Goal: Task Accomplishment & Management: Use online tool/utility

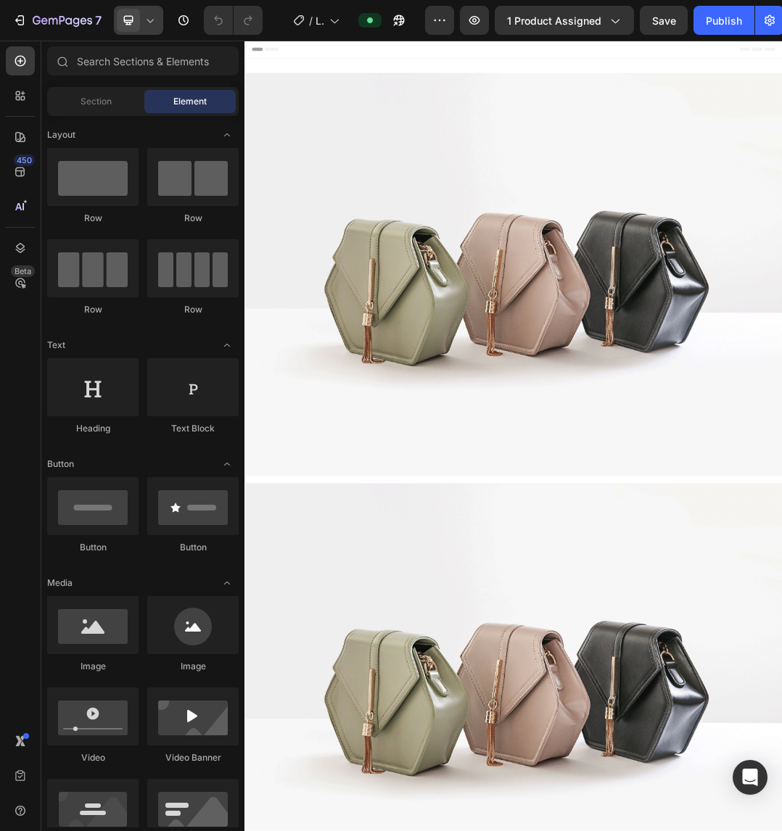
click at [141, 28] on div at bounding box center [138, 20] width 49 height 29
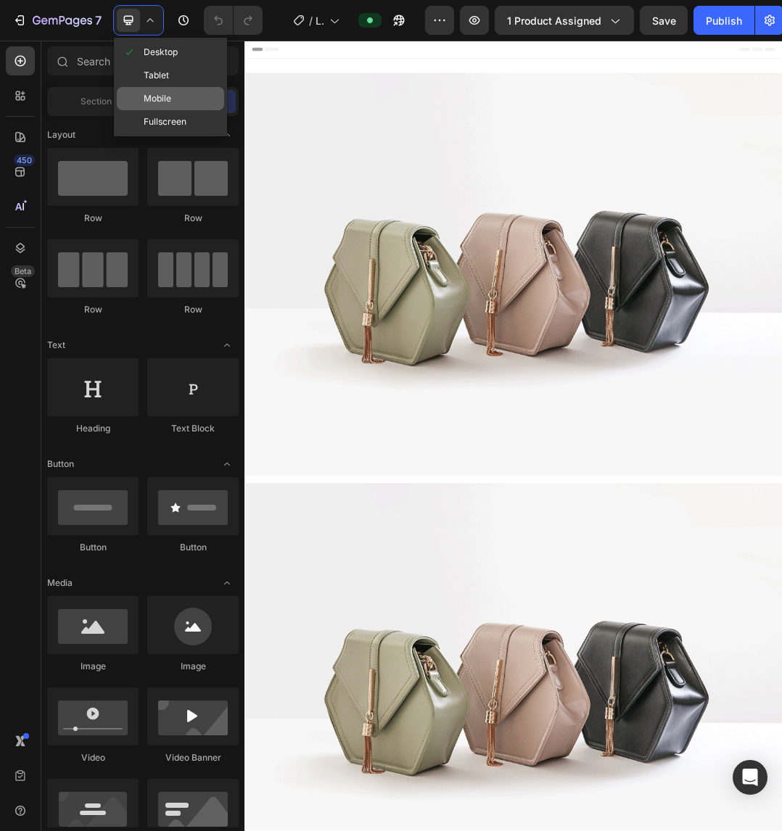
click at [155, 94] on span "Mobile" at bounding box center [158, 98] width 28 height 15
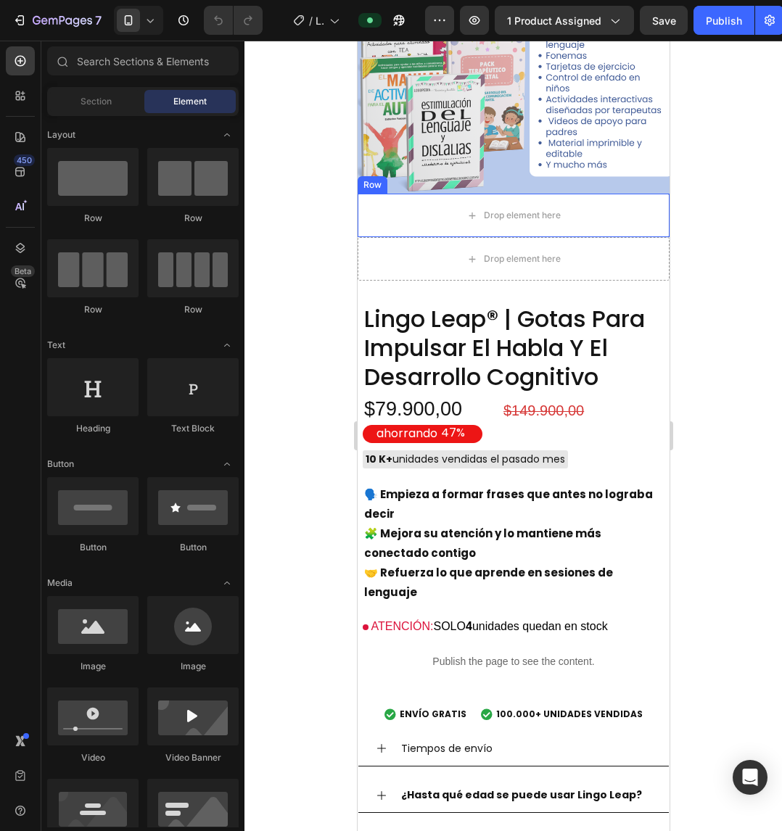
scroll to position [725, 0]
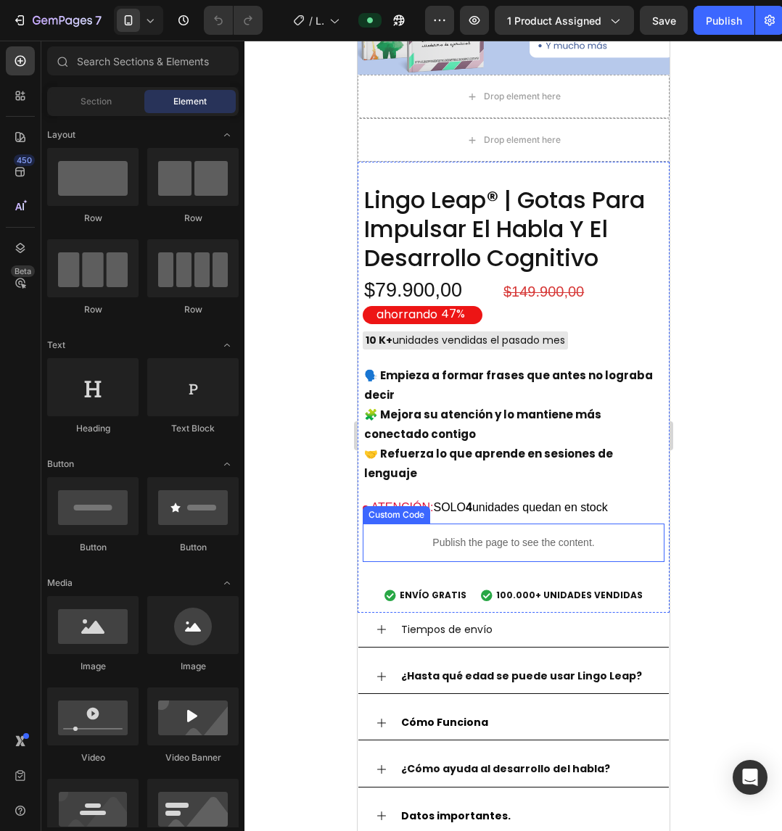
click at [490, 535] on p "Publish the page to see the content." at bounding box center [513, 542] width 302 height 15
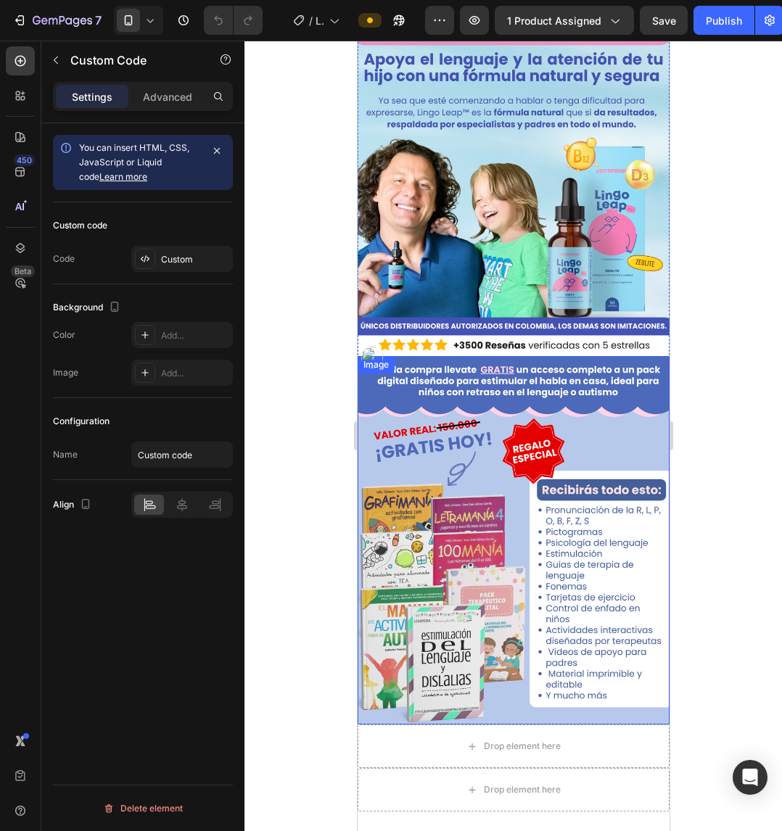
scroll to position [73, 0]
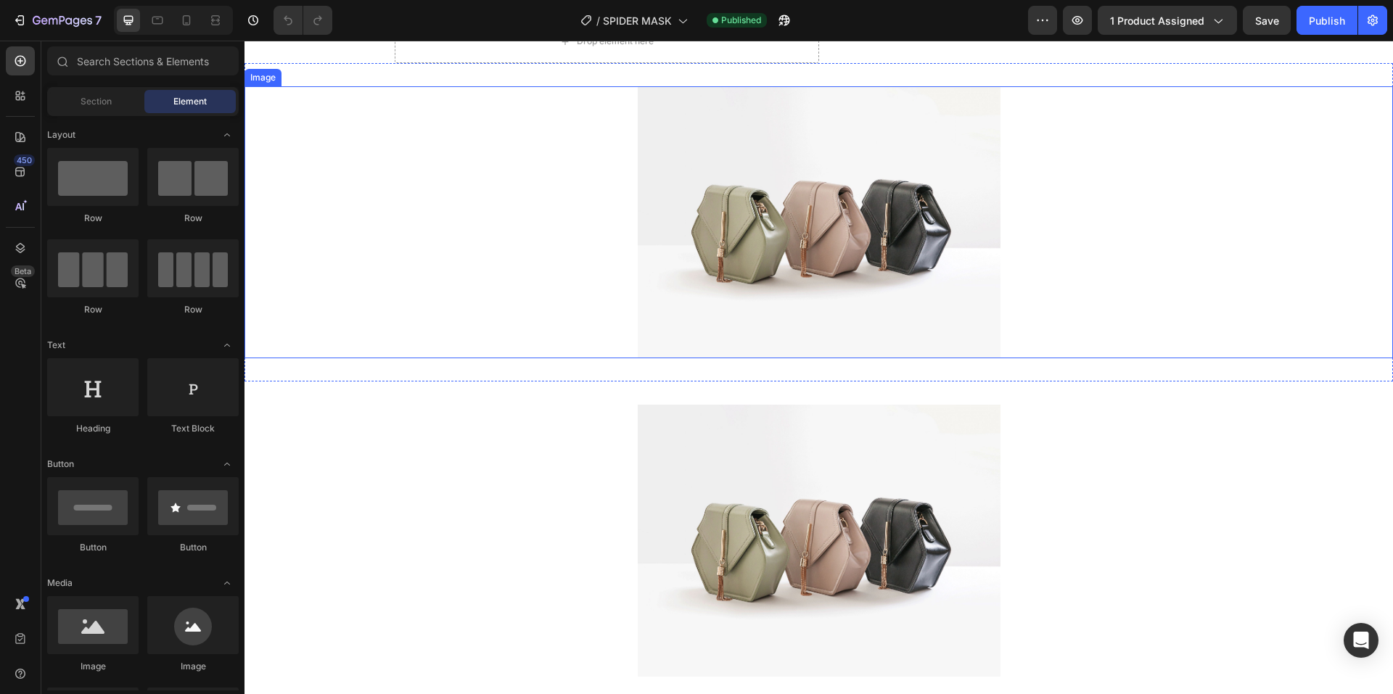
scroll to position [435, 0]
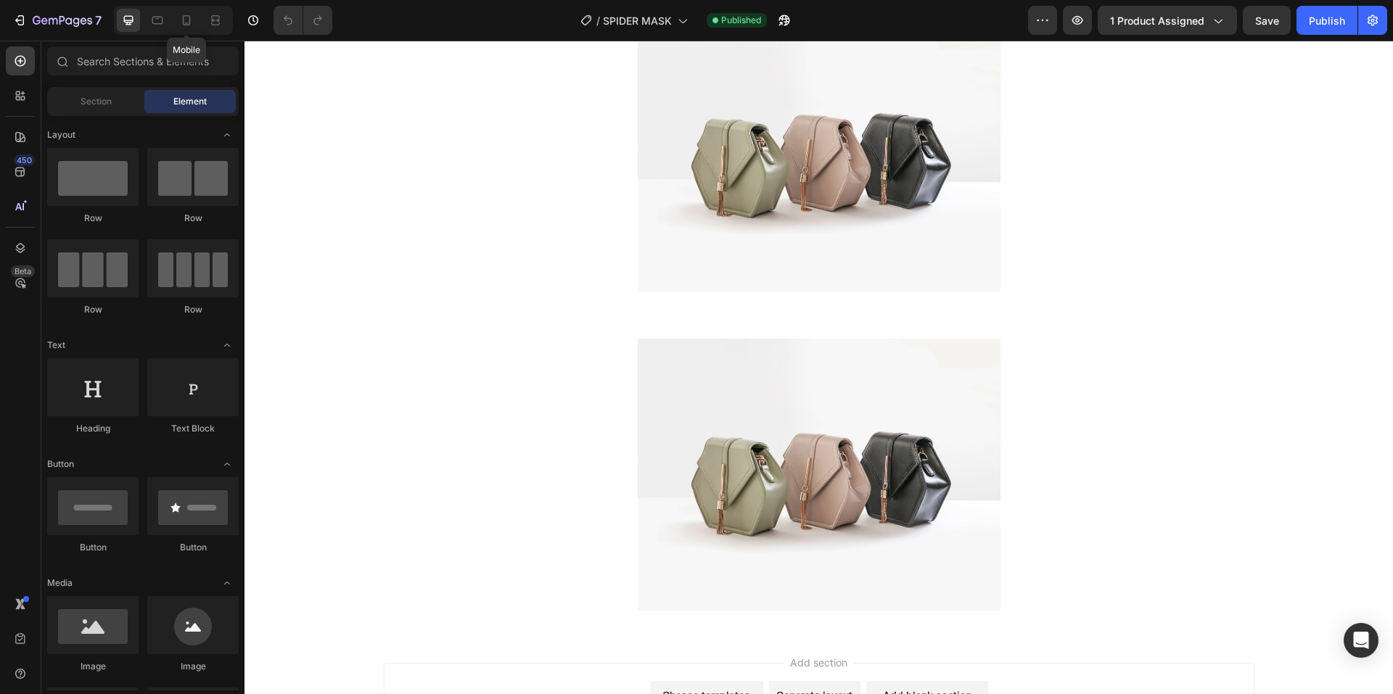
click at [173, 21] on div "Mobile" at bounding box center [173, 20] width 119 height 29
click at [184, 15] on icon at bounding box center [186, 20] width 15 height 15
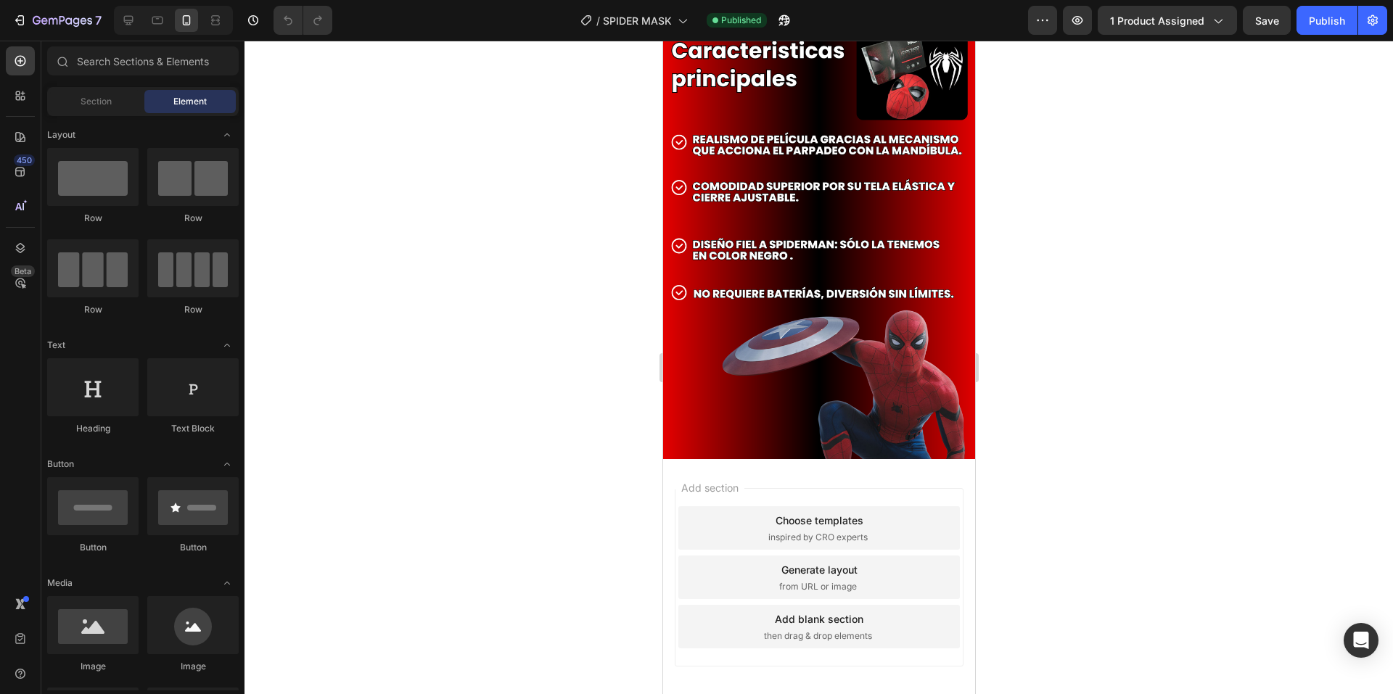
scroll to position [868, 0]
